Goal: Information Seeking & Learning: Find specific fact

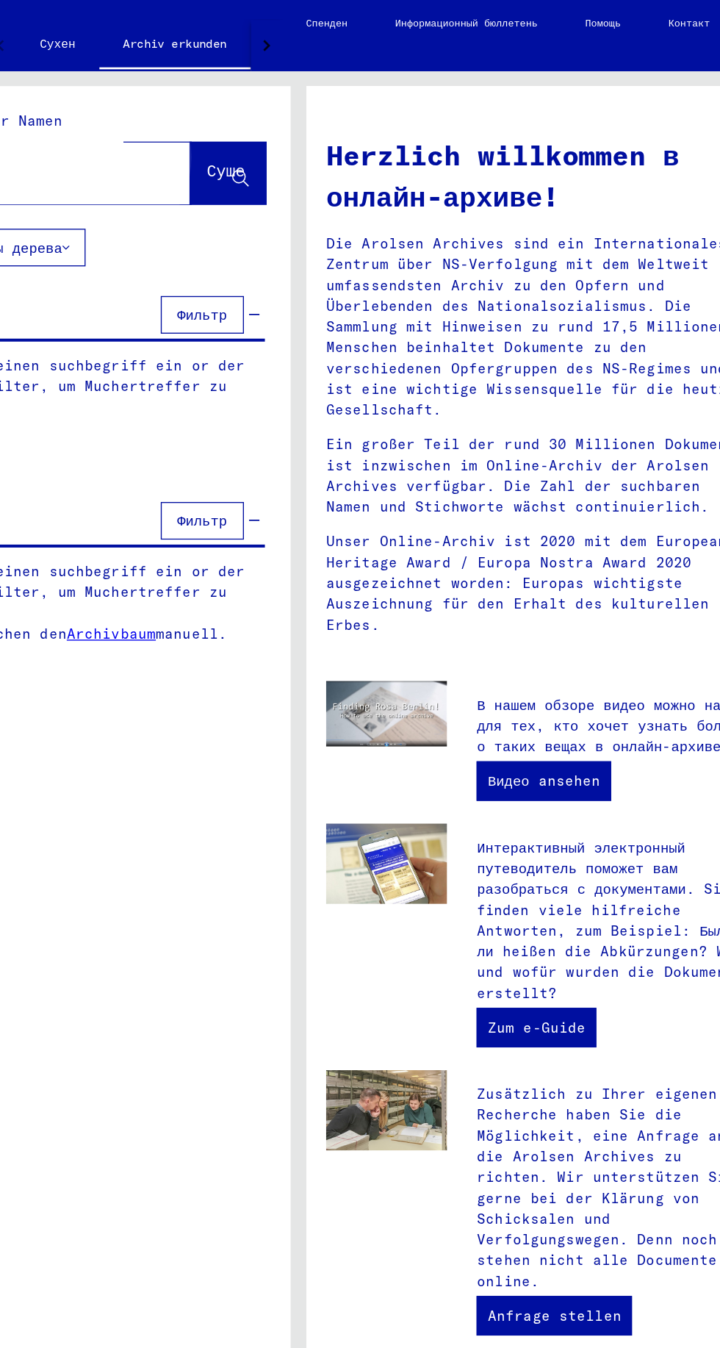
click at [280, 118] on button "Суше" at bounding box center [308, 129] width 56 height 46
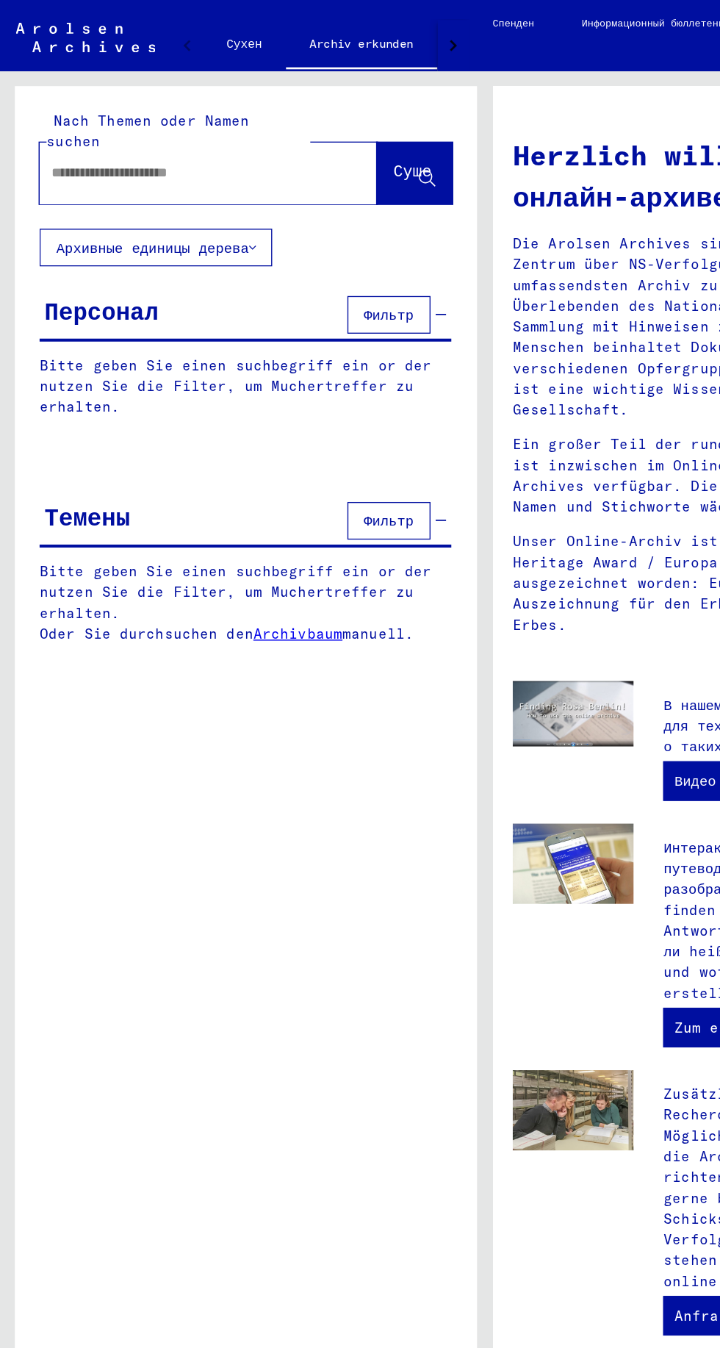
click at [152, 121] on input "text" at bounding box center [137, 128] width 198 height 15
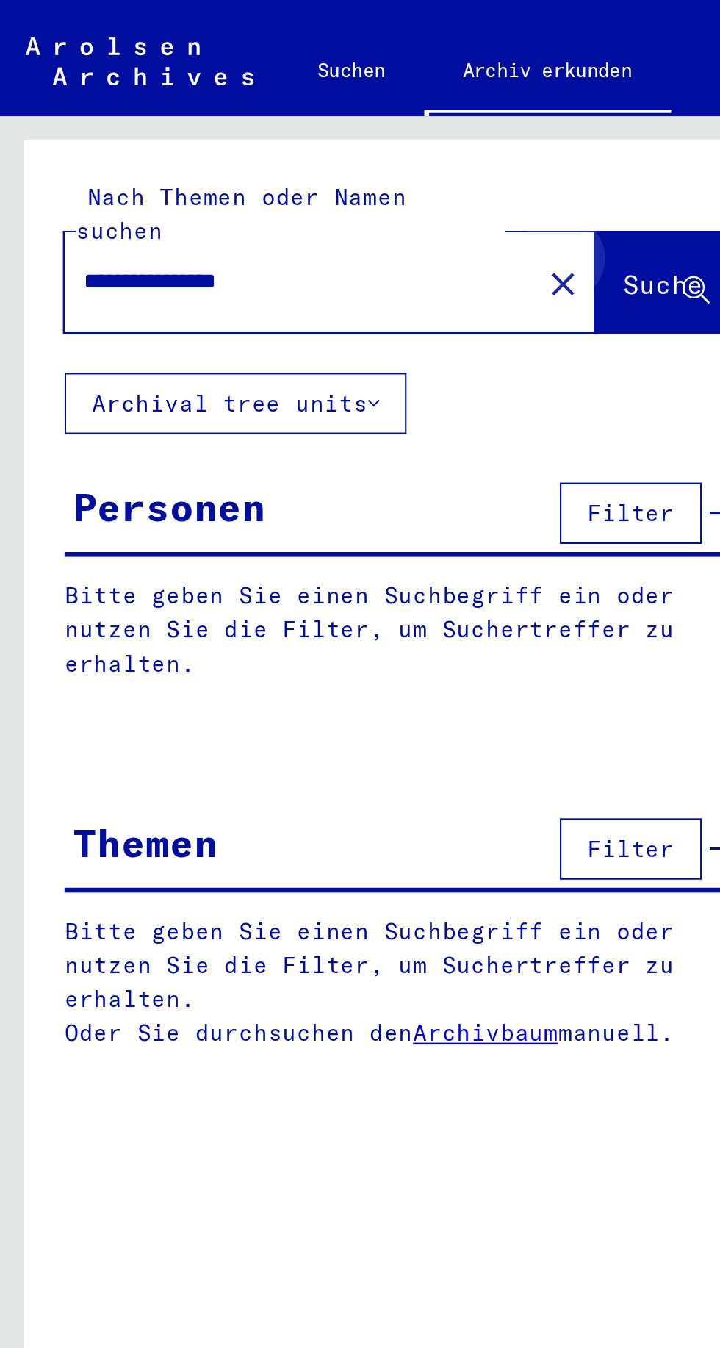
type input "**********"
click at [307, 122] on span "Suche" at bounding box center [302, 129] width 37 height 15
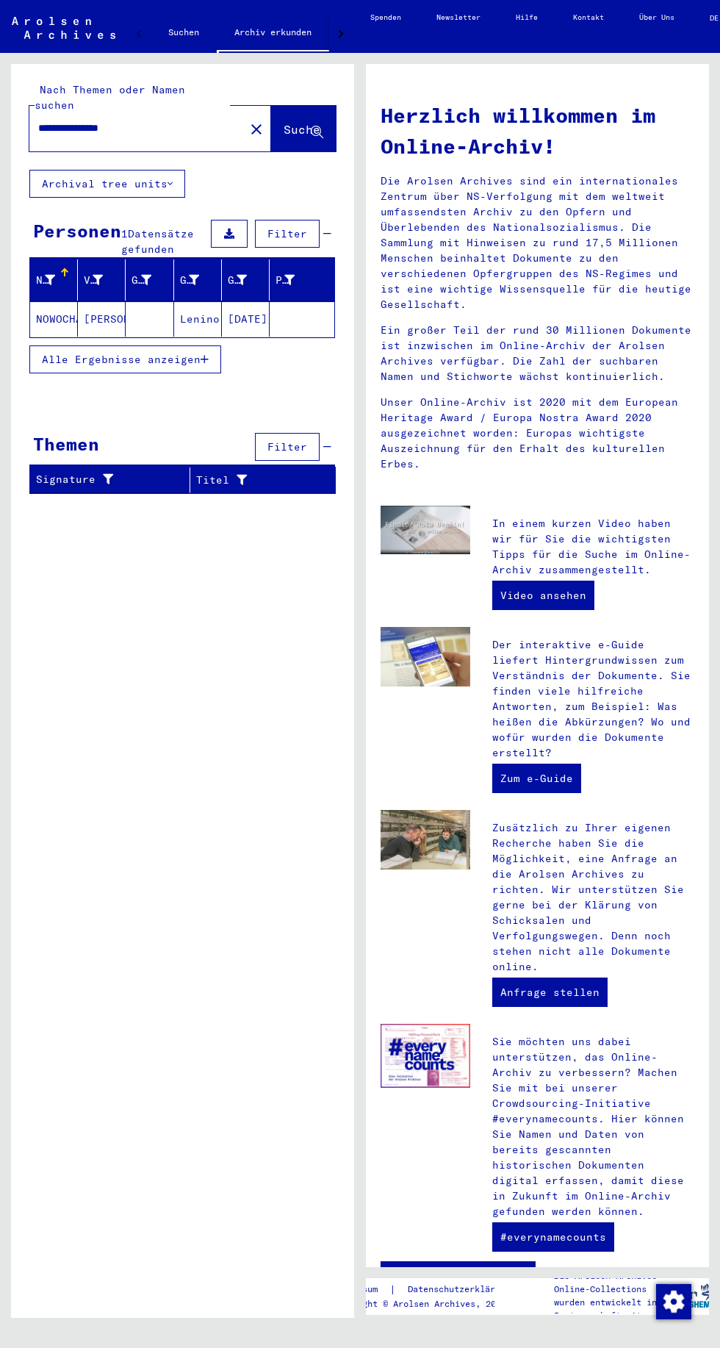
click at [69, 301] on mat-cell "NOWOCHATKO" at bounding box center [54, 318] width 48 height 35
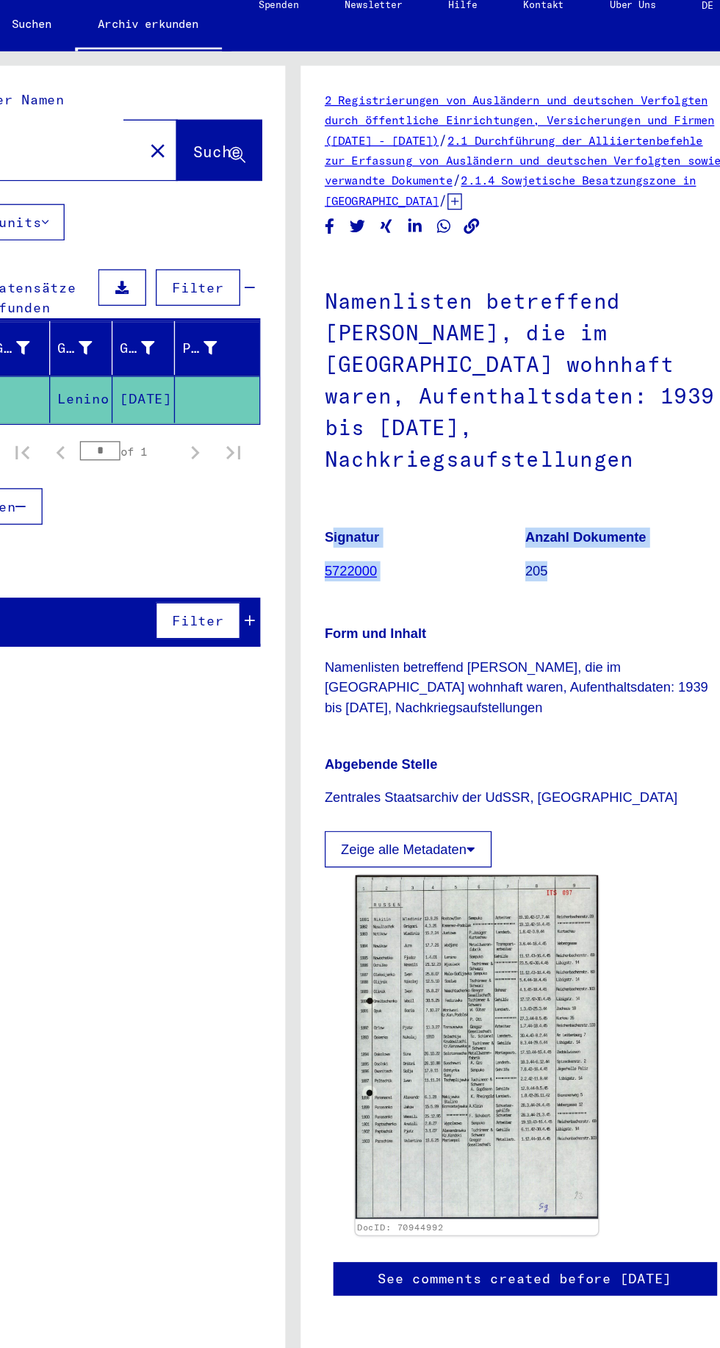
copy div "Signatur 5722000 Anzahl Dokumente 205"
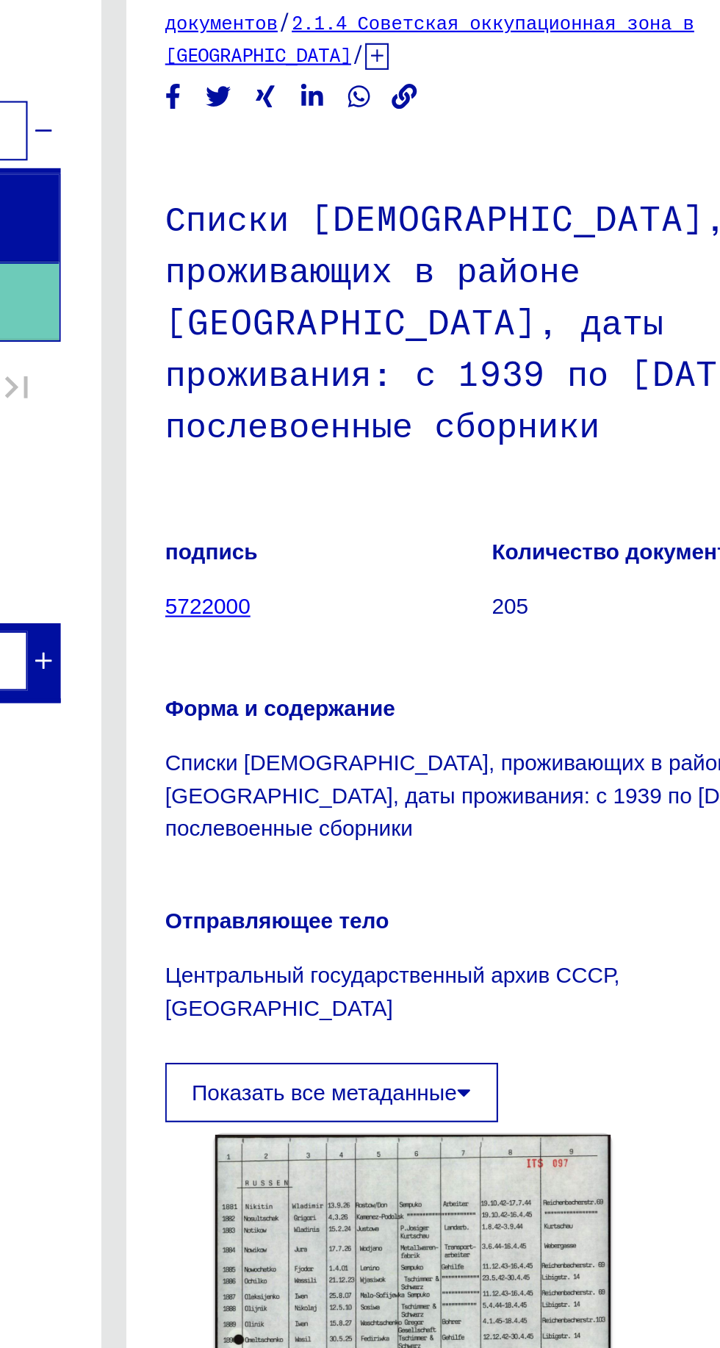
scroll to position [72, 60]
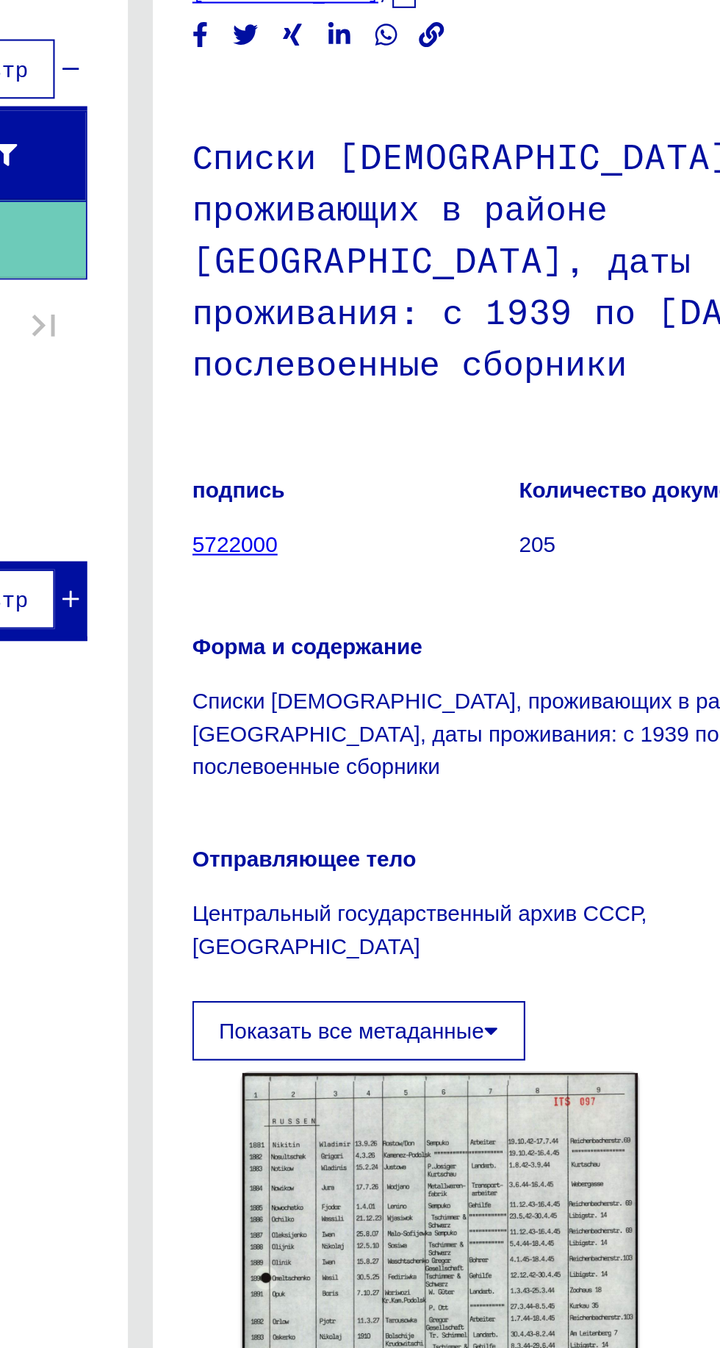
click at [423, 955] on font "ID документа: 70944992" at bounding box center [395, 959] width 93 height 8
